Goal: Information Seeking & Learning: Learn about a topic

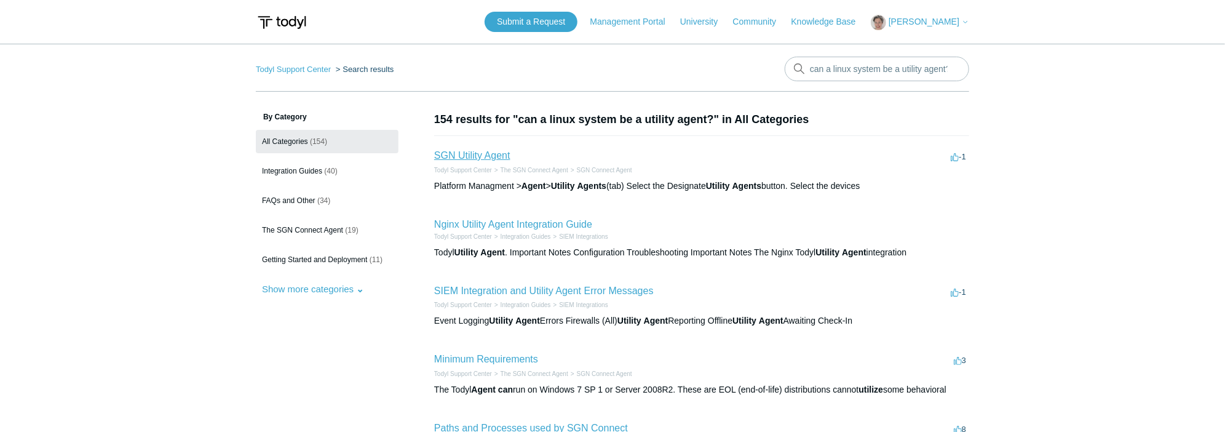
click at [490, 158] on link "SGN Utility Agent" at bounding box center [472, 155] width 76 height 10
click at [544, 225] on link "Nginx Utility Agent Integration Guide" at bounding box center [513, 224] width 158 height 10
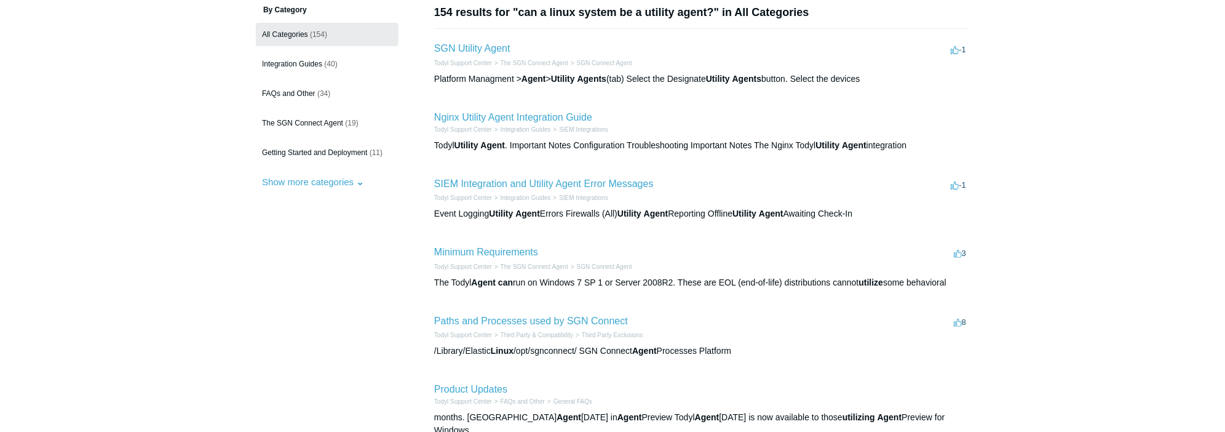
scroll to position [111, 0]
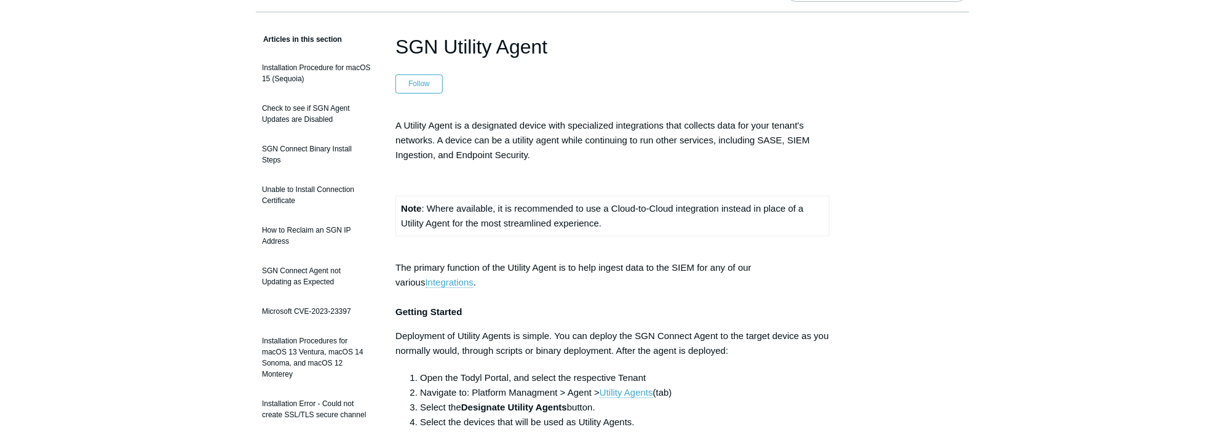
scroll to position [55, 0]
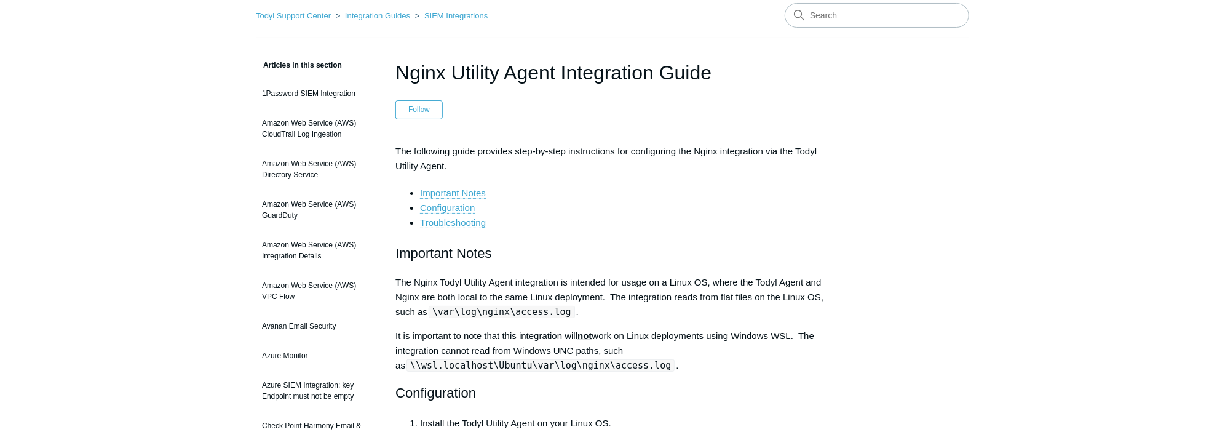
scroll to position [55, 0]
click at [443, 277] on p "The Nginx Todyl Utility Agent integration is intended for usage on a Linux OS, …" at bounding box center [613, 295] width 434 height 44
drag, startPoint x: 440, startPoint y: 277, endPoint x: 711, endPoint y: 282, distance: 270.7
click at [711, 282] on p "The Nginx Todyl Utility Agent integration is intended for usage on a Linux OS, …" at bounding box center [613, 295] width 434 height 44
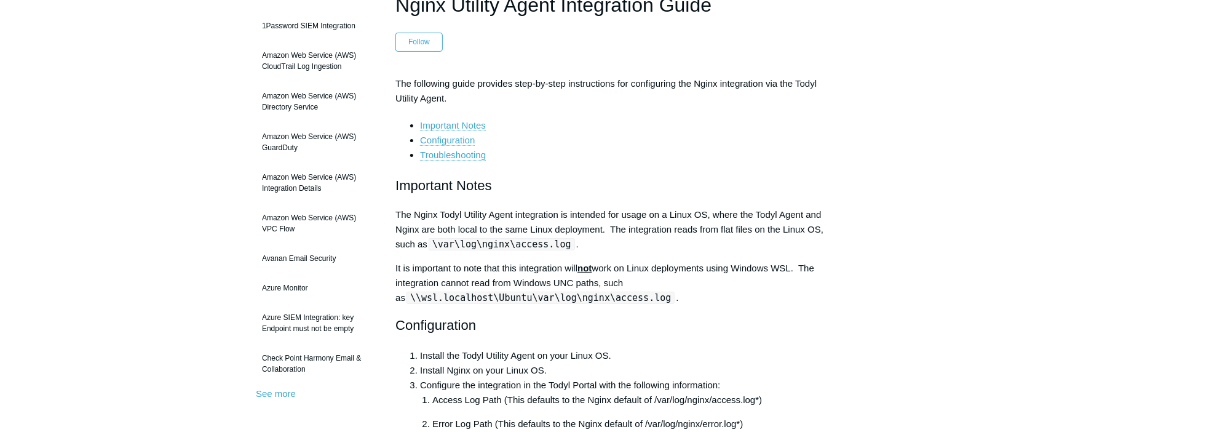
scroll to position [0, 0]
